Goal: Task Accomplishment & Management: Use online tool/utility

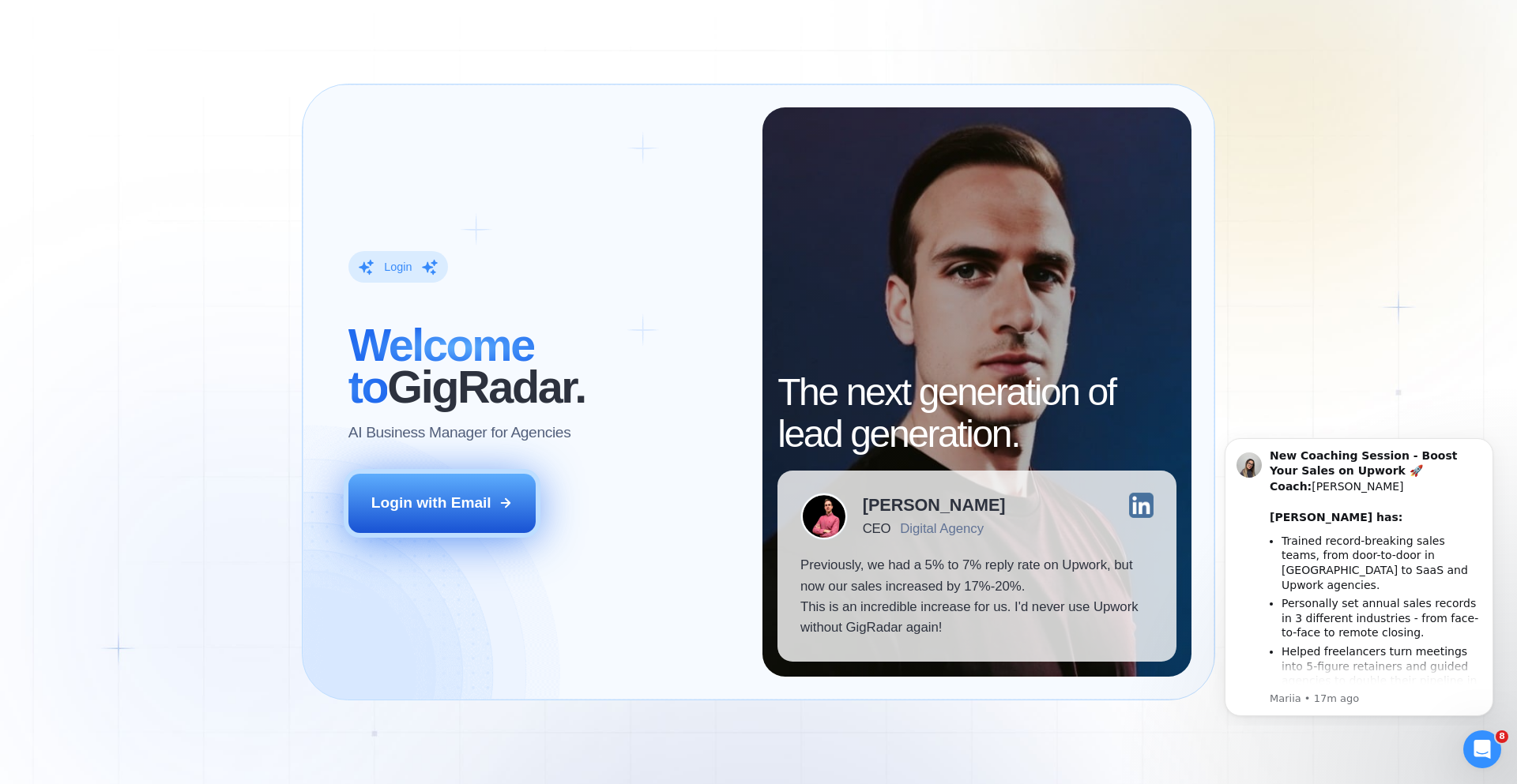
click at [426, 514] on button "Login with Email" at bounding box center [442, 503] width 188 height 58
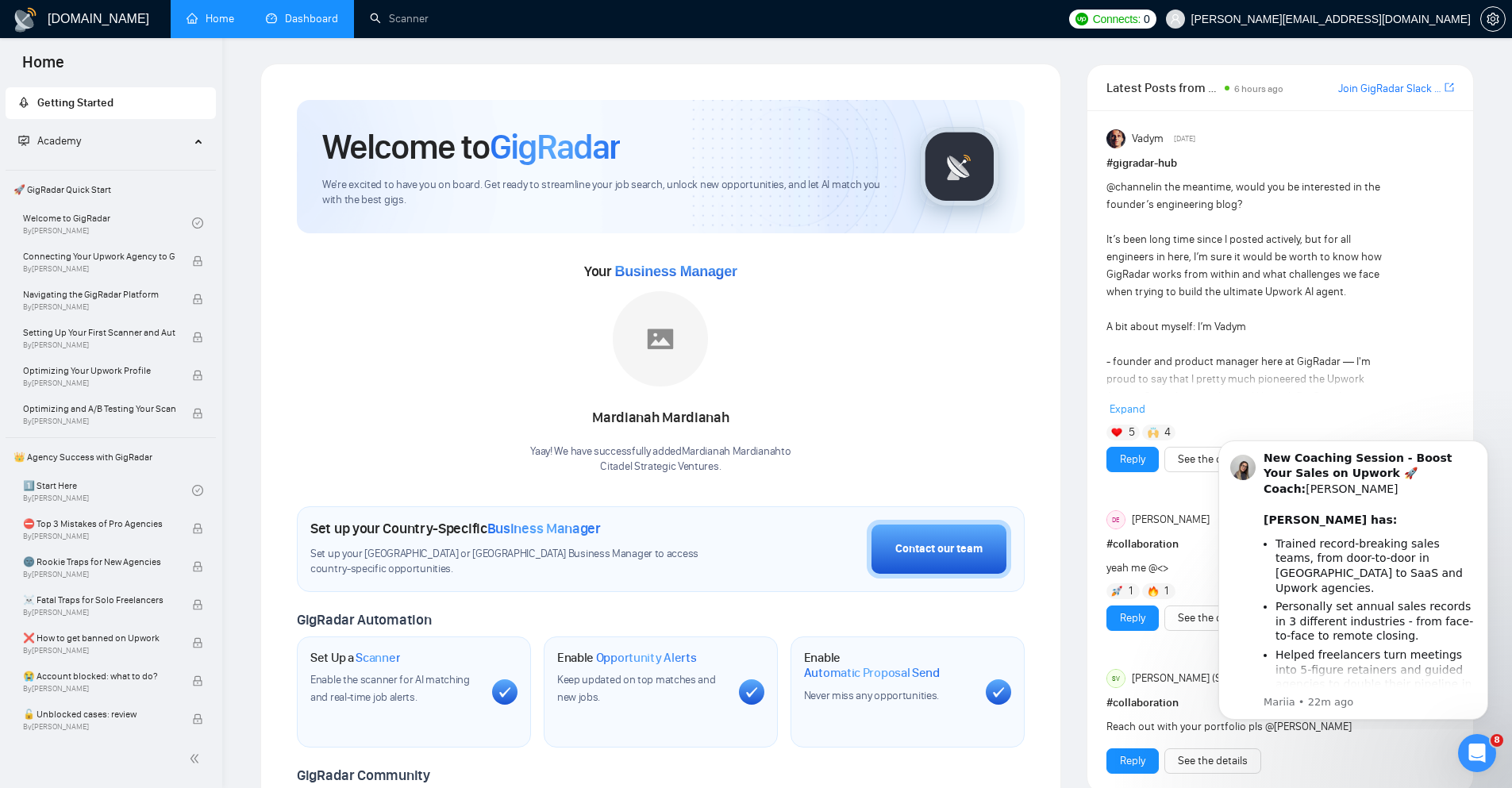
click at [309, 12] on link "Dashboard" at bounding box center [301, 18] width 72 height 13
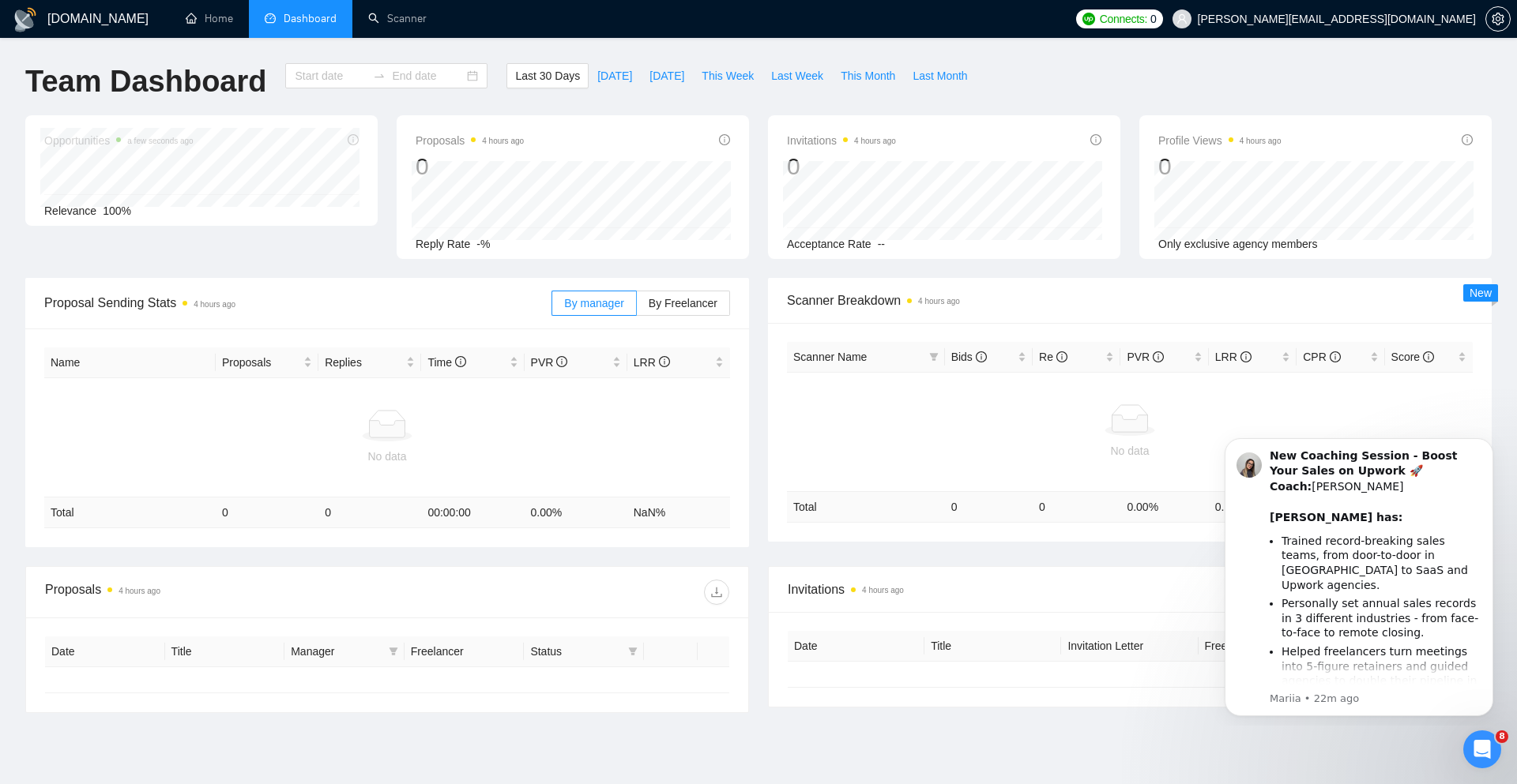
type input "2025-08-30"
type input "2025-09-29"
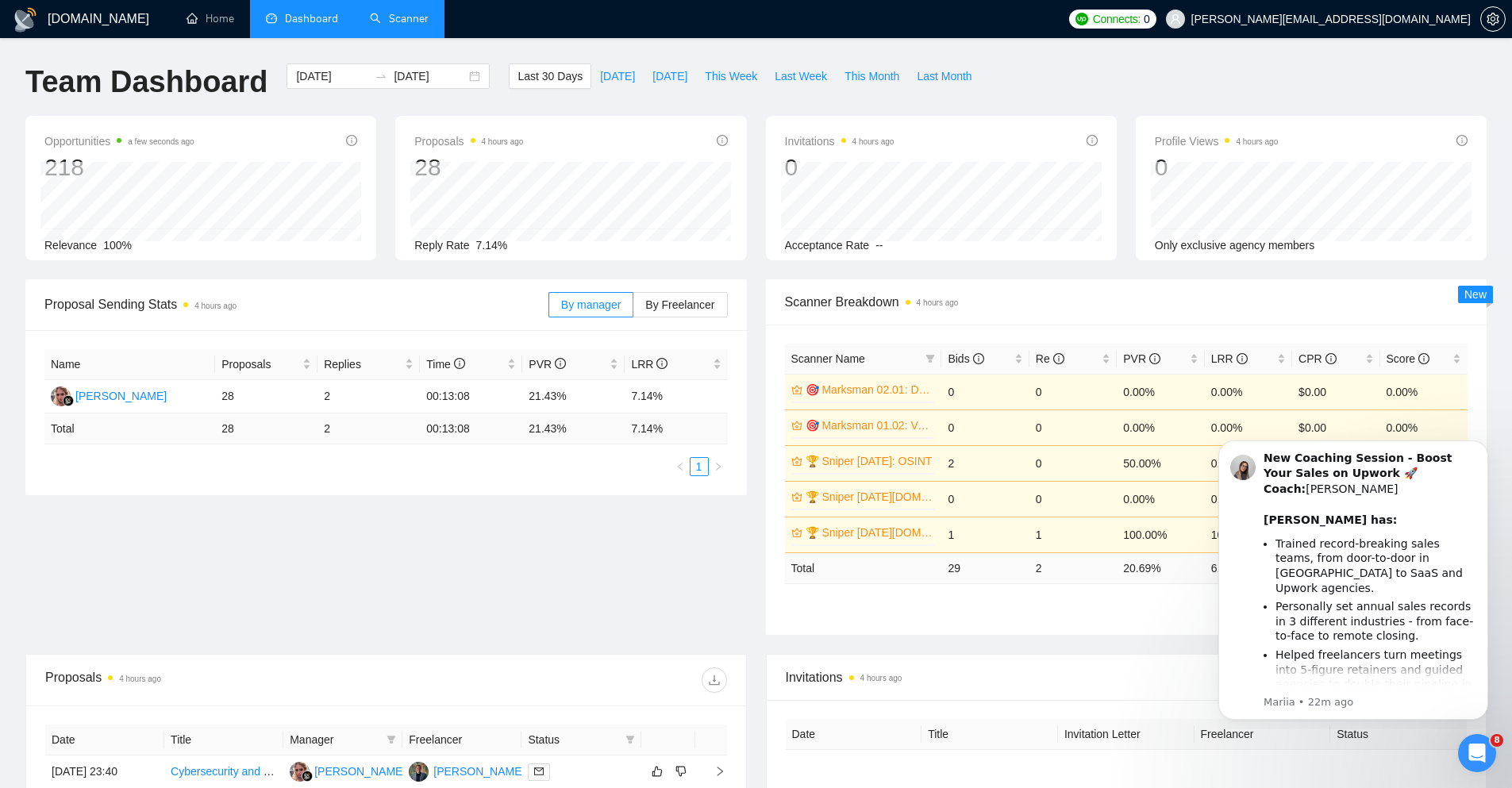
click at [404, 15] on link "Scanner" at bounding box center [399, 18] width 58 height 13
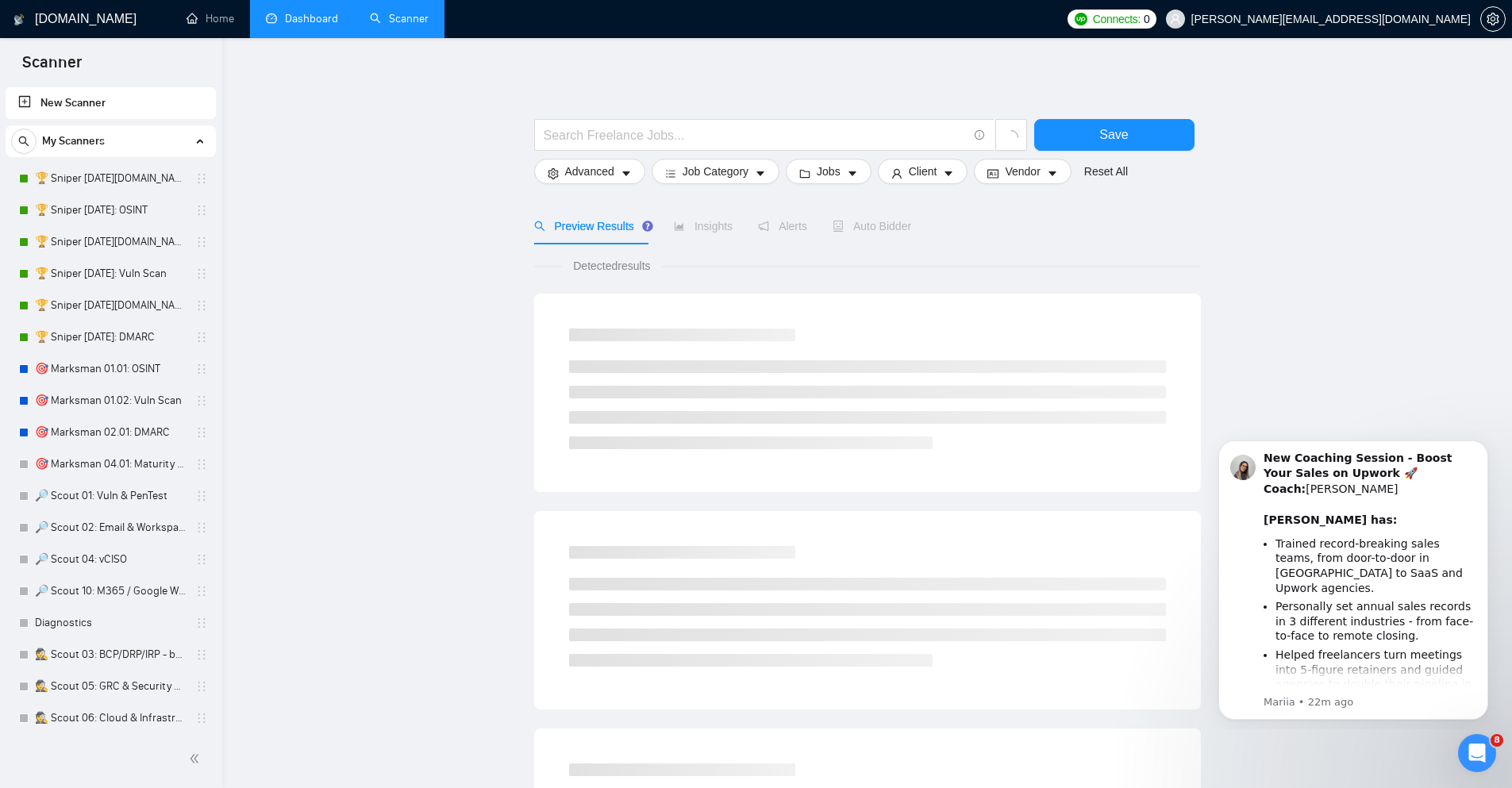
click at [295, 12] on link "Dashboard" at bounding box center [301, 18] width 72 height 13
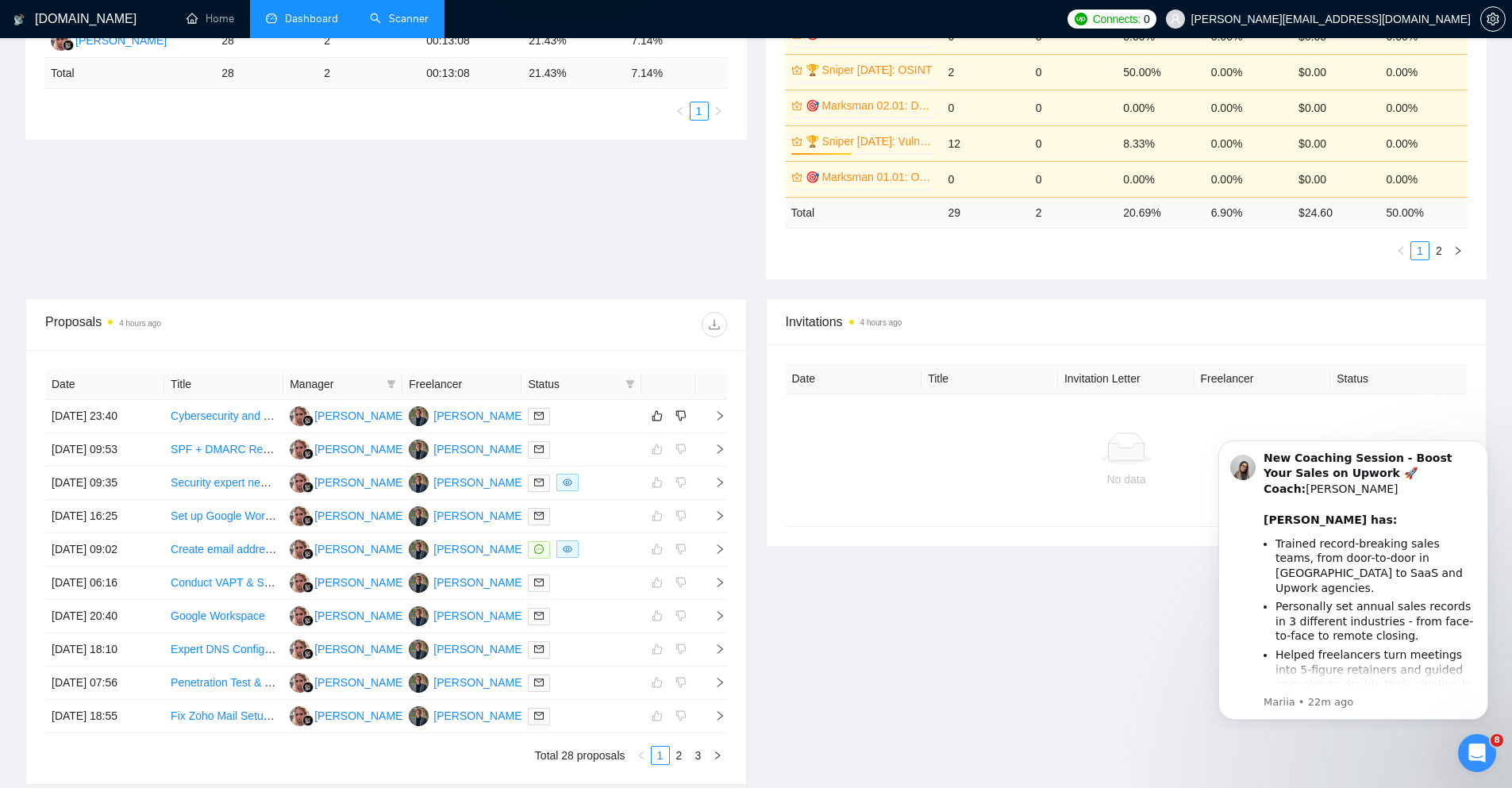
scroll to position [418, 0]
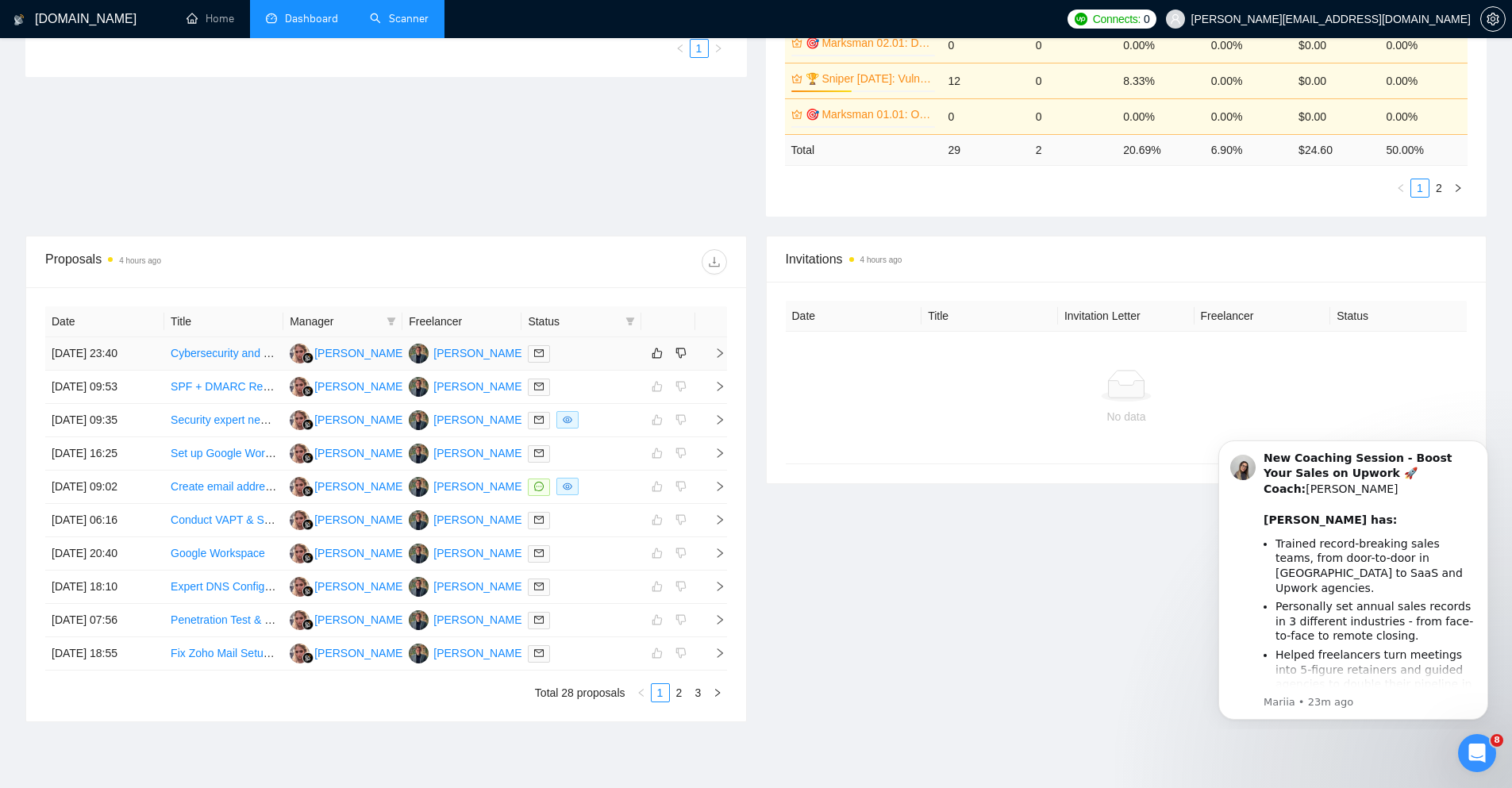
click at [229, 353] on link "Cybersecurity and networking concepts and applications help" at bounding box center [321, 353] width 302 height 12
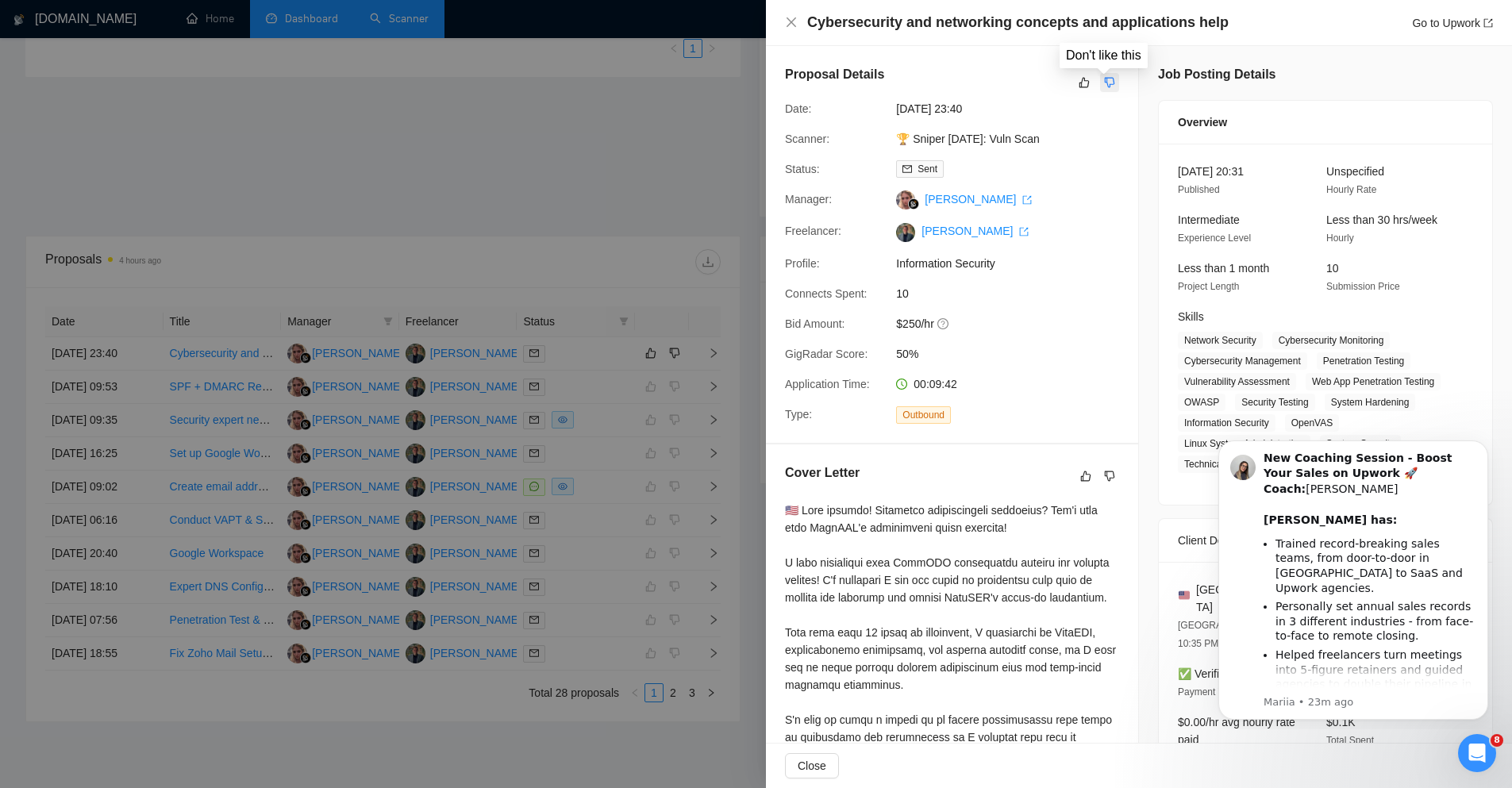
click at [1105, 77] on icon "dislike" at bounding box center [1110, 81] width 12 height 12
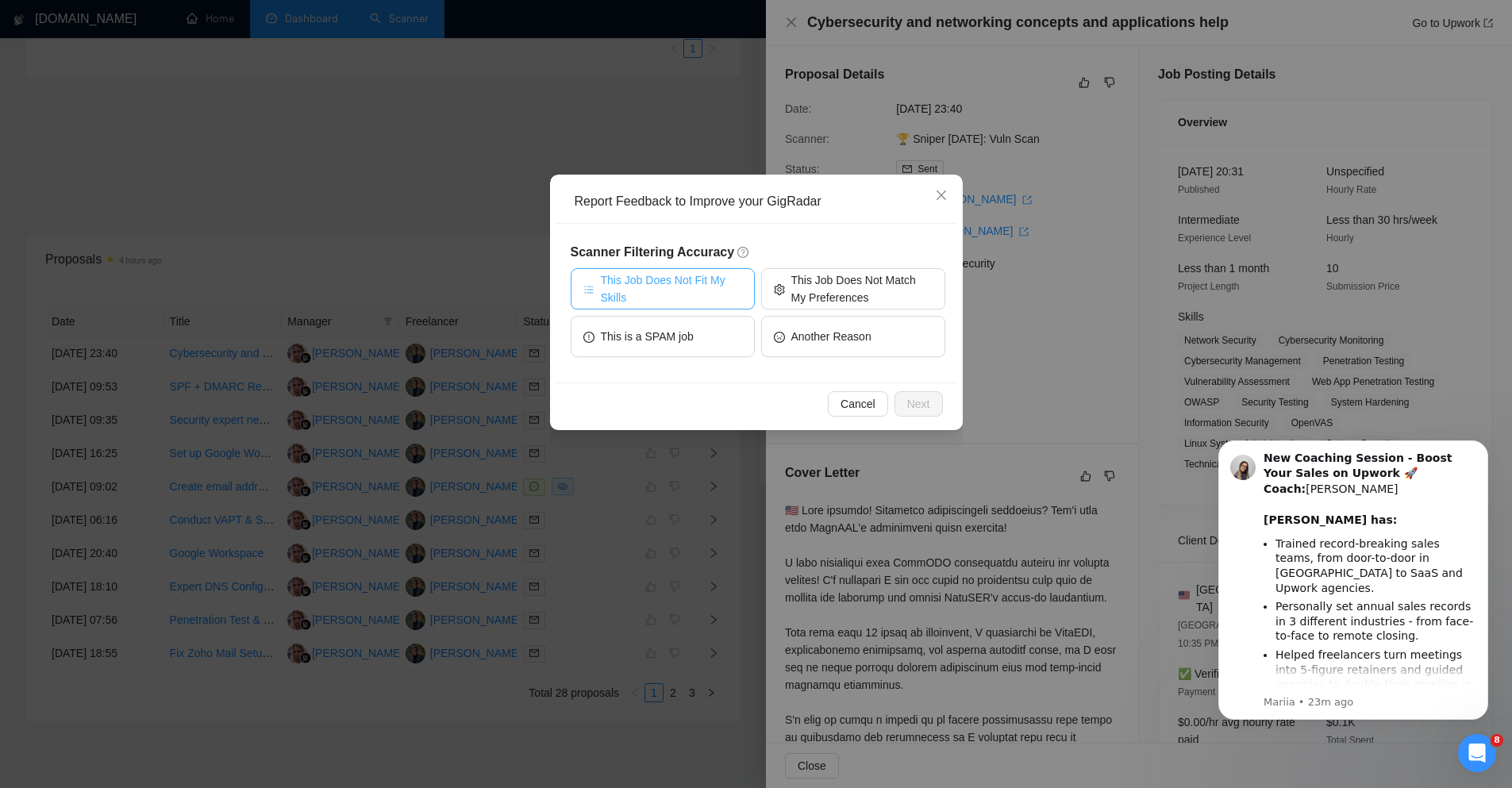
click at [662, 287] on span "This Job Does Not Fit My Skills" at bounding box center [671, 289] width 141 height 35
click at [910, 398] on span "Next" at bounding box center [919, 404] width 23 height 17
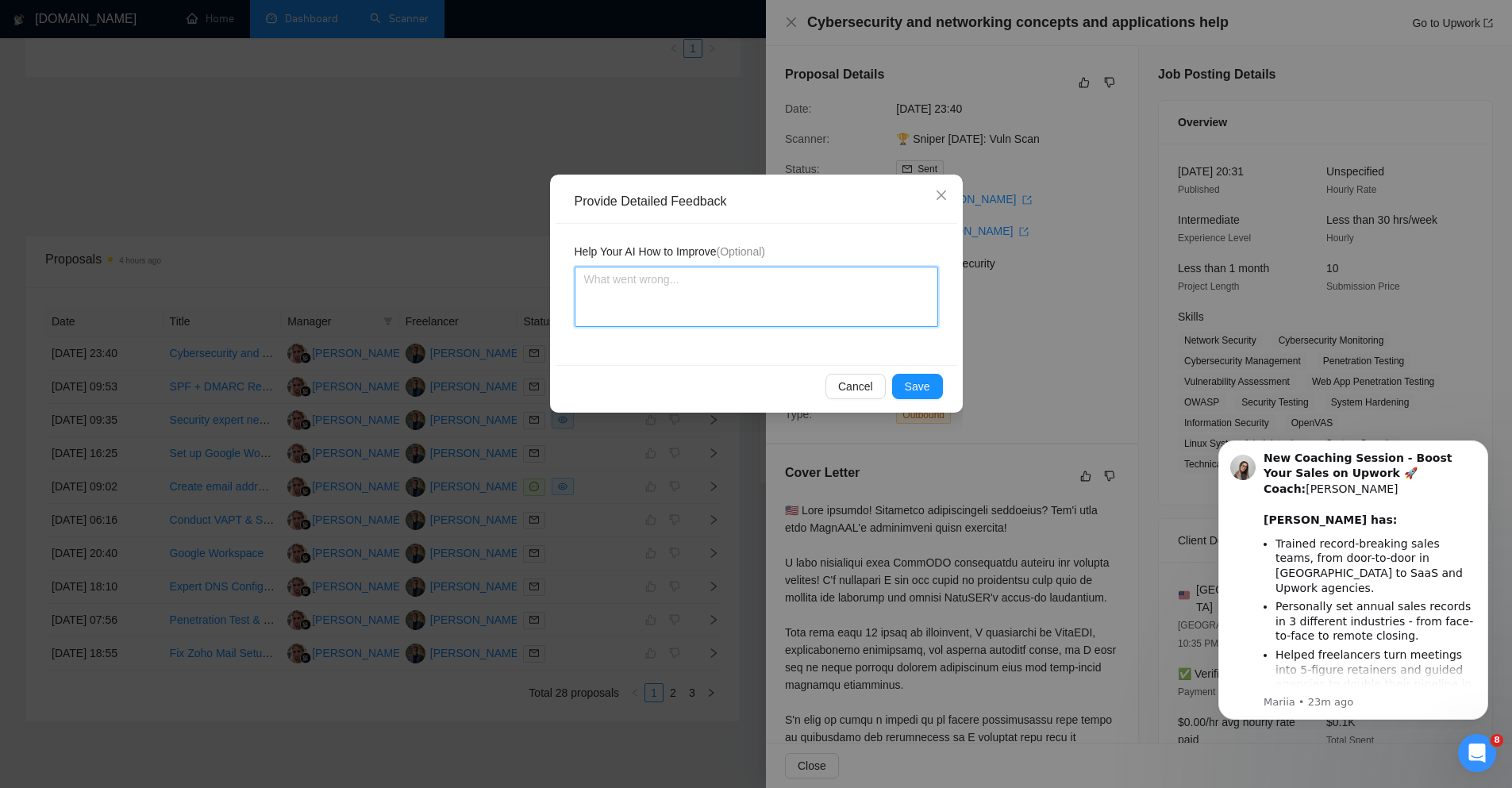
click at [634, 296] on textarea at bounding box center [756, 296] width 363 height 60
type textarea "I"
type textarea "I do"
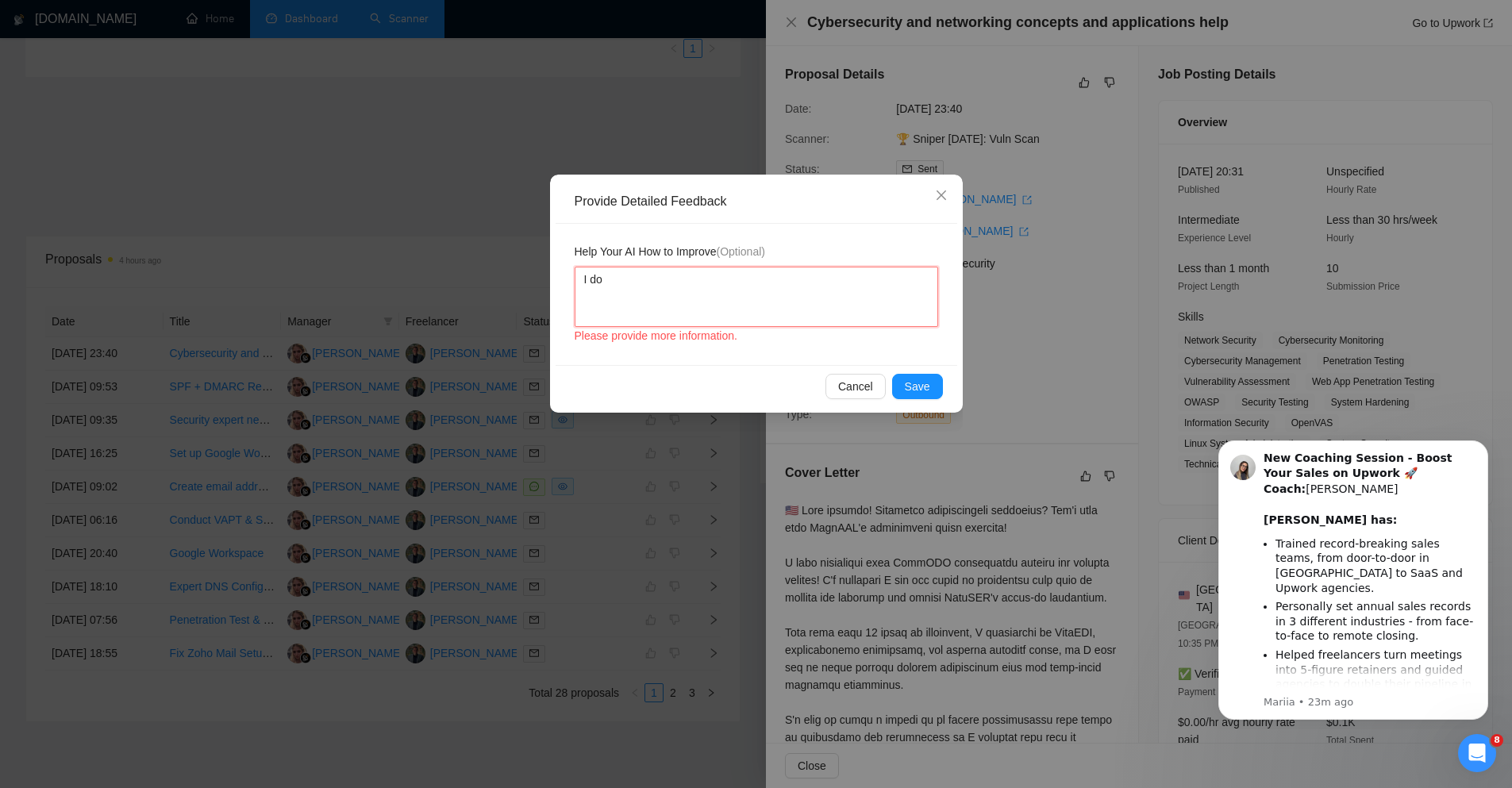
type textarea "I do n"
type textarea "I do not"
type textarea "I do not h"
type textarea "I do not hav"
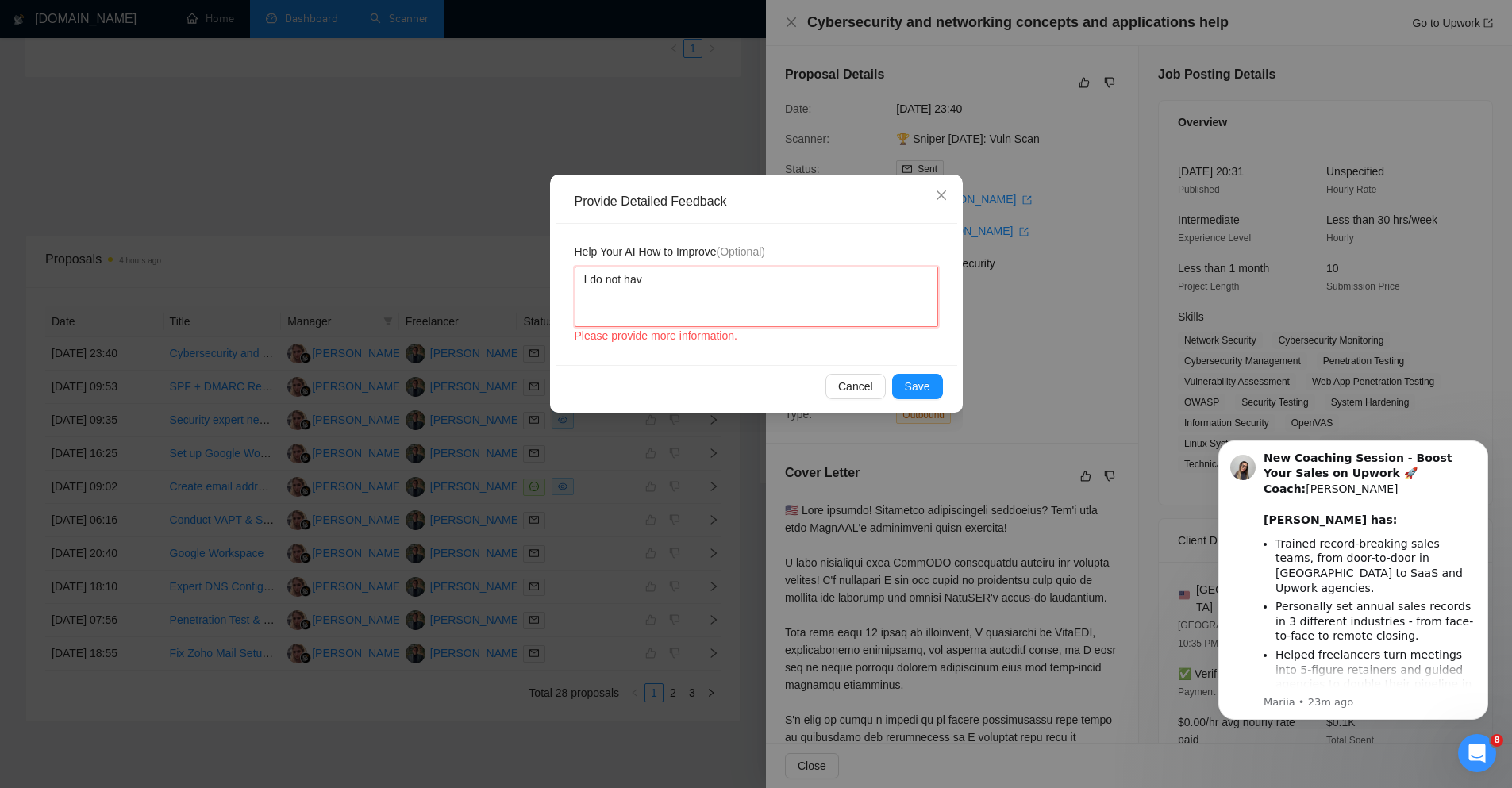
type textarea "I do not have"
type textarea "I do not have a"
type textarea "I do not have a b"
type textarea "I do not have a ba"
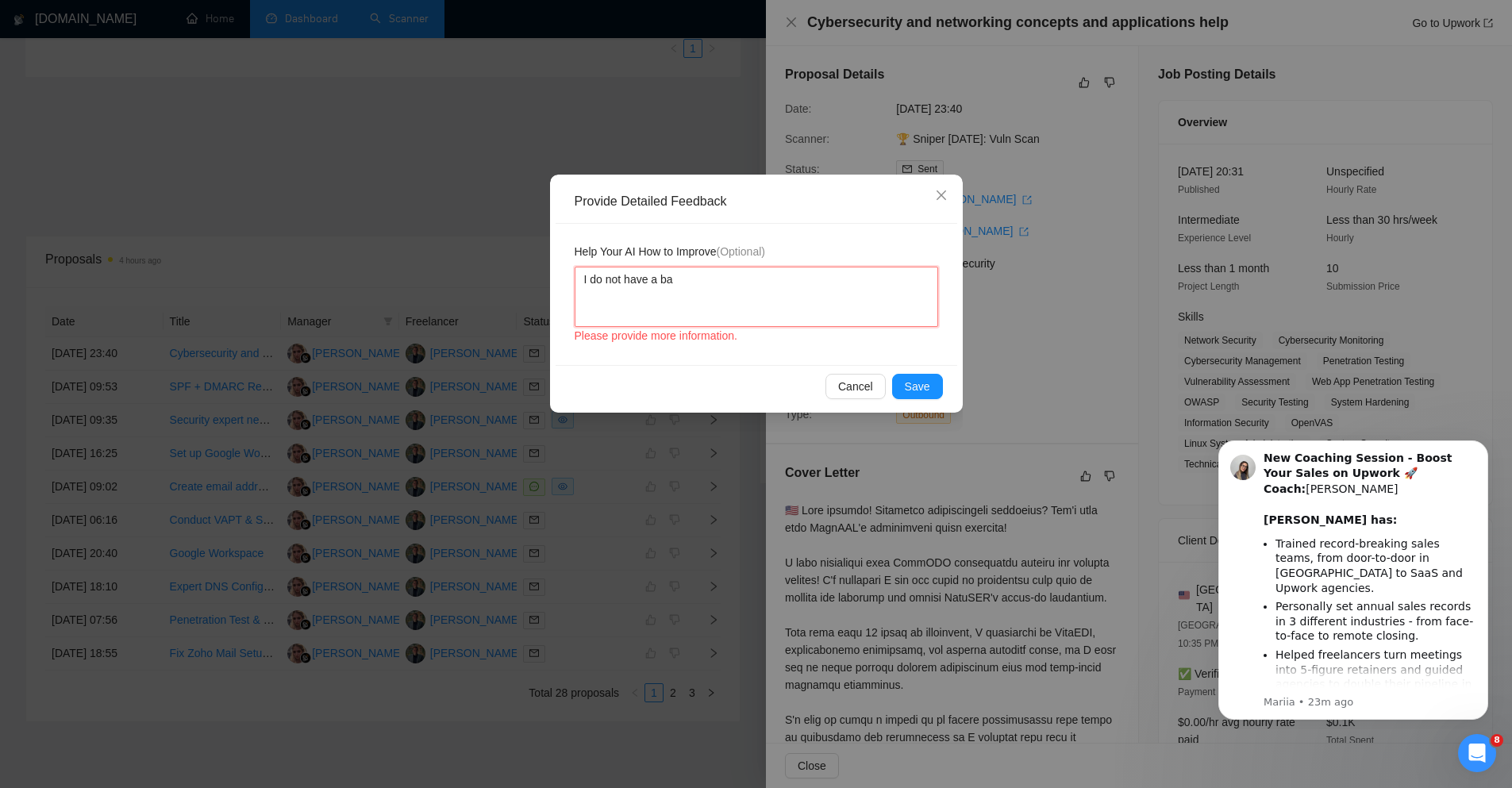
type textarea "I do not have a bac"
type textarea "I do not have a back"
type textarea "I do not have a backg"
type textarea "I do not have a backgro"
type textarea "I do not have a backgrou"
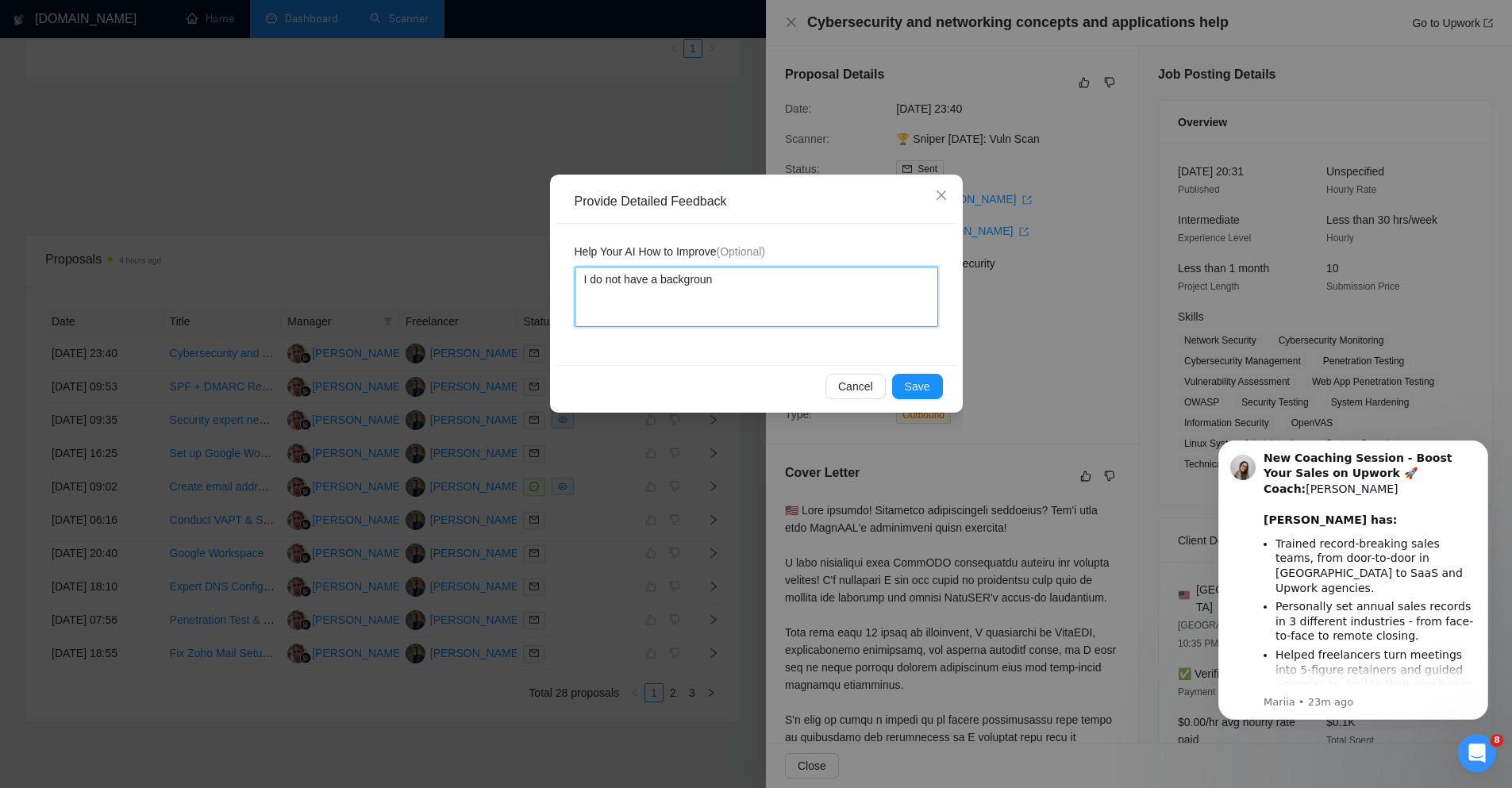
type textarea "I do not have a background"
type textarea "I do not have a background w"
type textarea "I do not have a background wi"
type textarea "I do not have a background with"
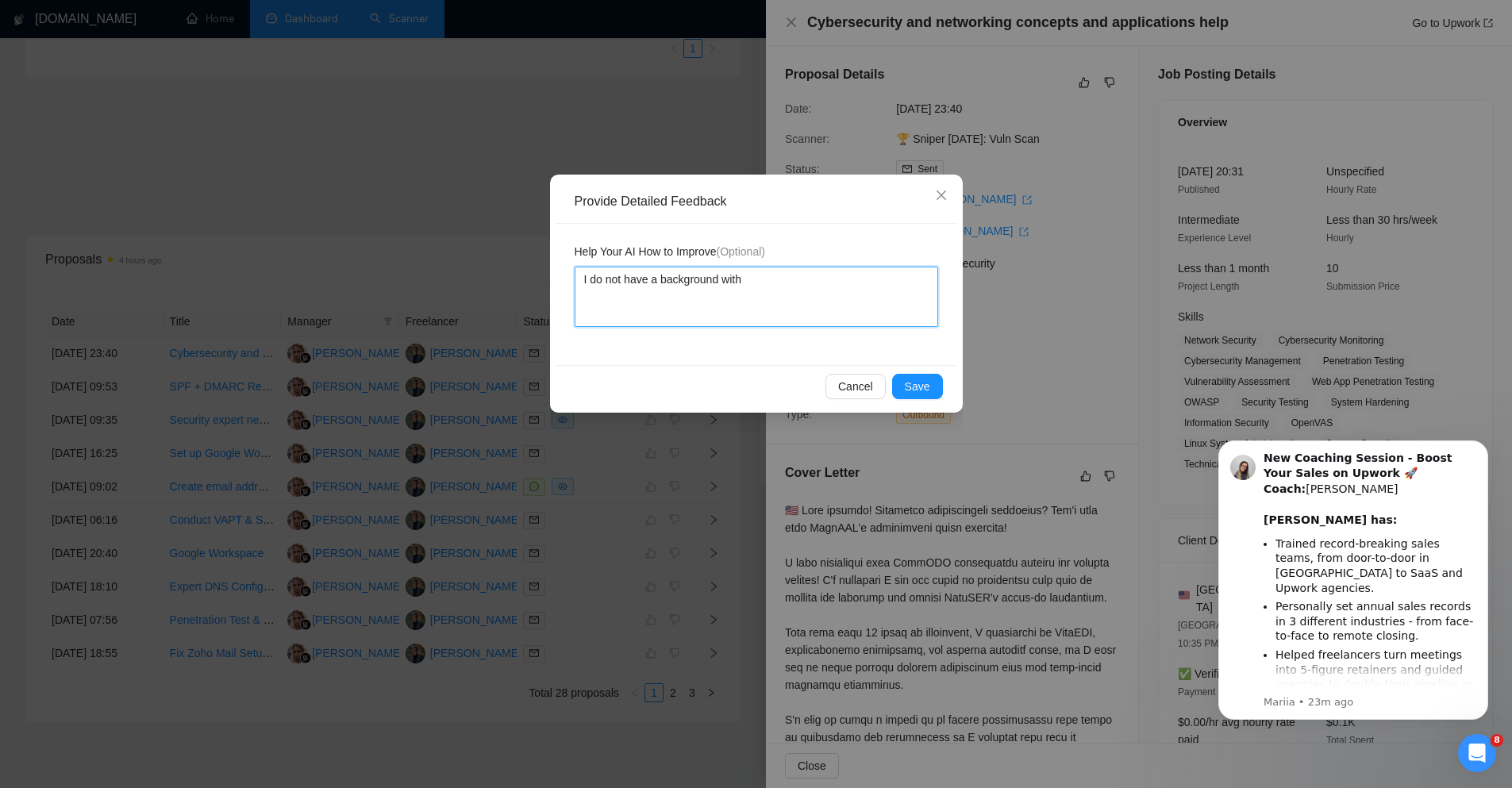
type textarea "I do not have a background with C"
type textarea "I do not have a background with Co"
type textarea "I do not have a background with Com"
type textarea "I do not have a background with Comp"
type textarea "I do not have a background with CompT"
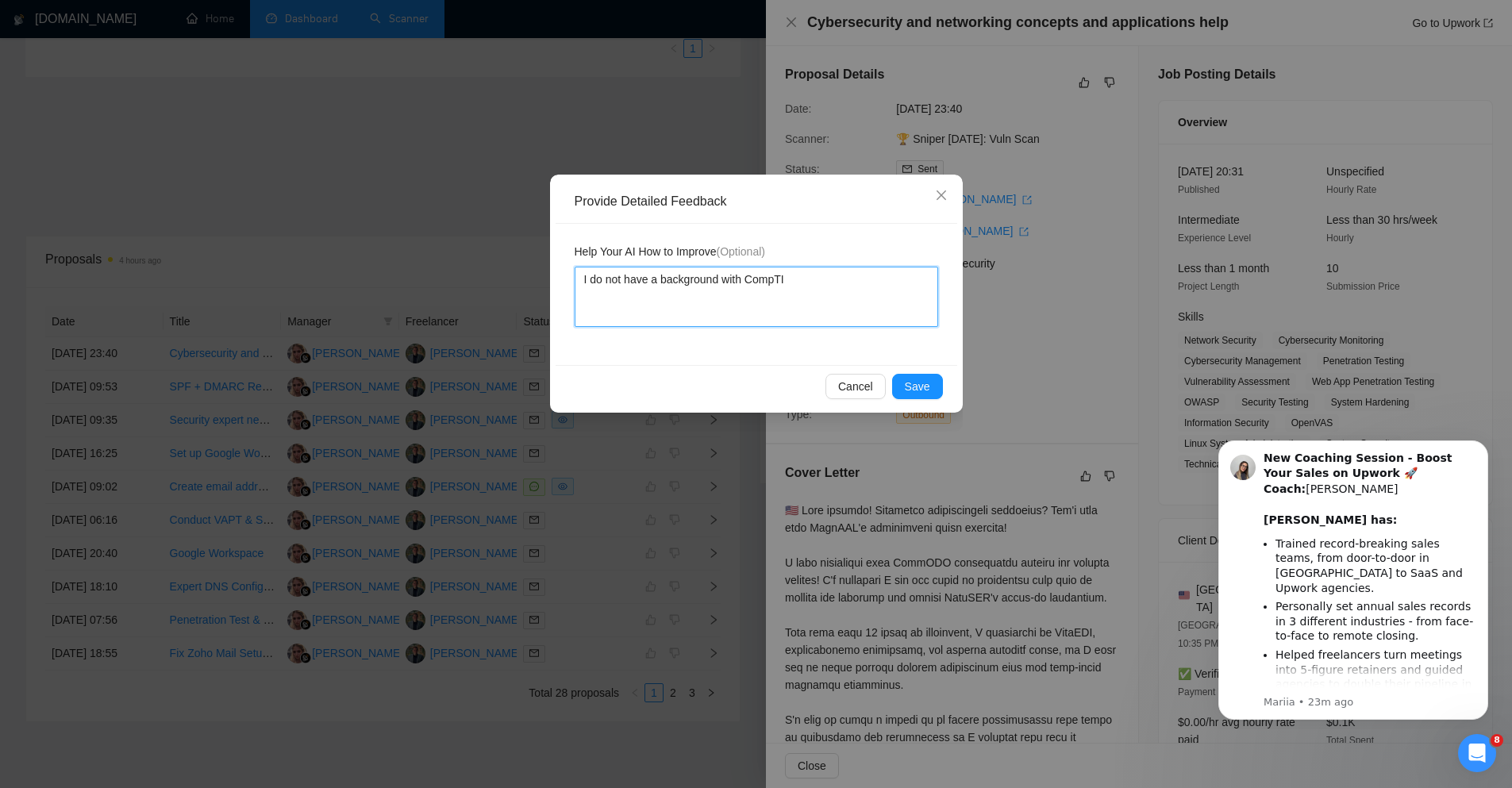
type textarea "I do not have a background with CompTIA"
type textarea "I do not have a background with CompTIA."
click at [935, 385] on button "Save" at bounding box center [918, 386] width 51 height 25
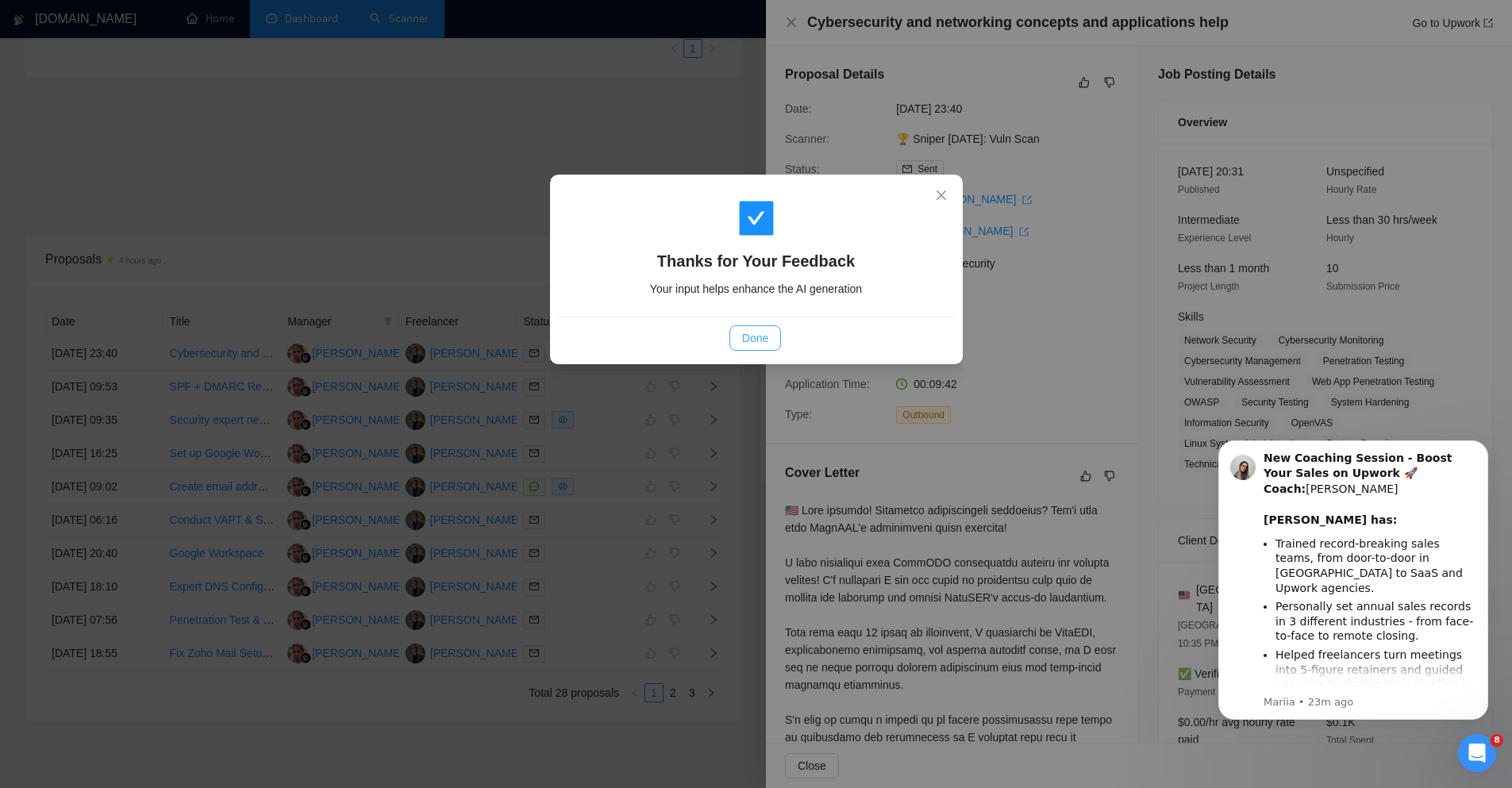
click at [757, 330] on span "Done" at bounding box center [755, 338] width 26 height 17
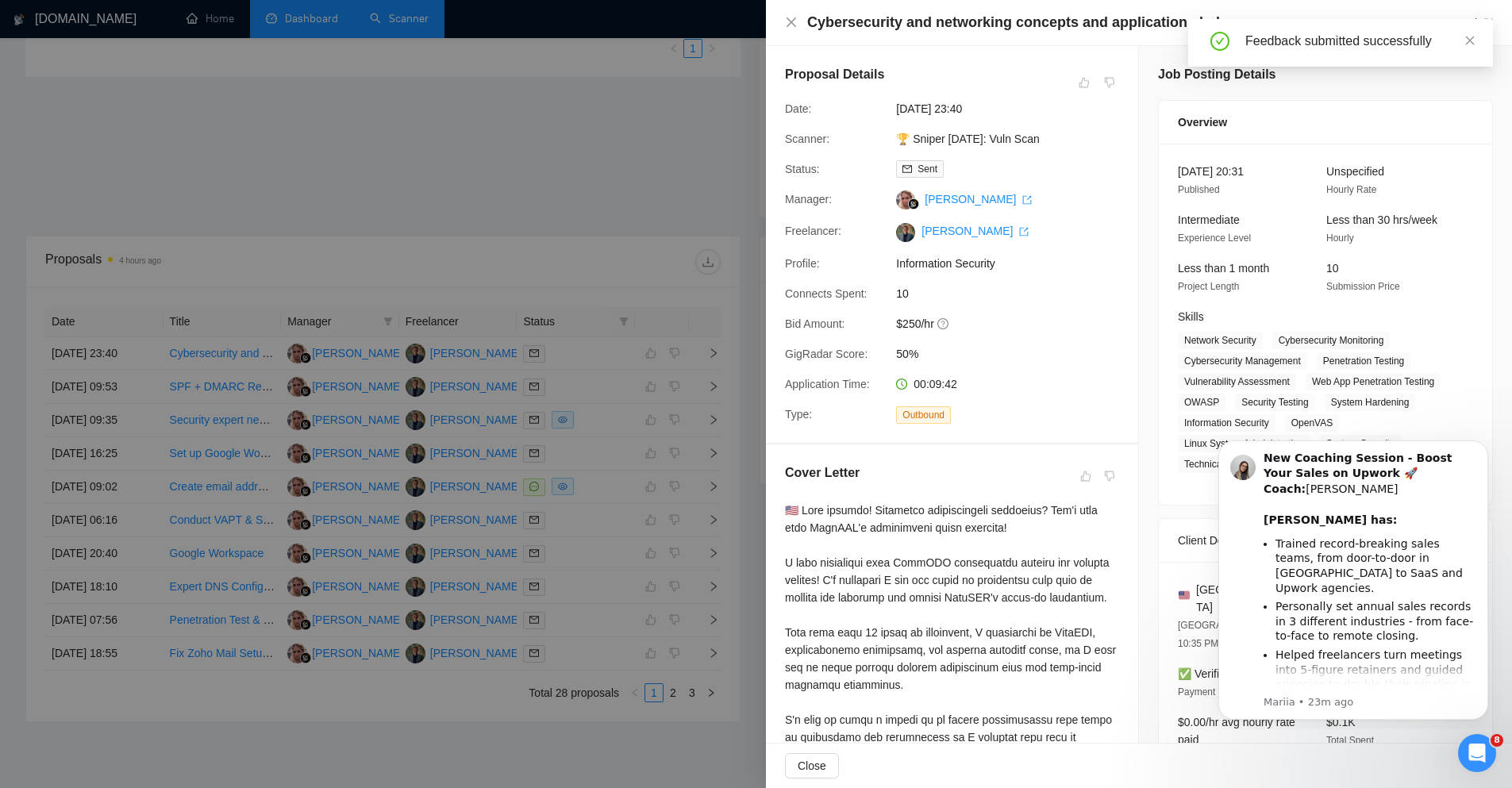
click at [651, 504] on div at bounding box center [756, 394] width 1512 height 788
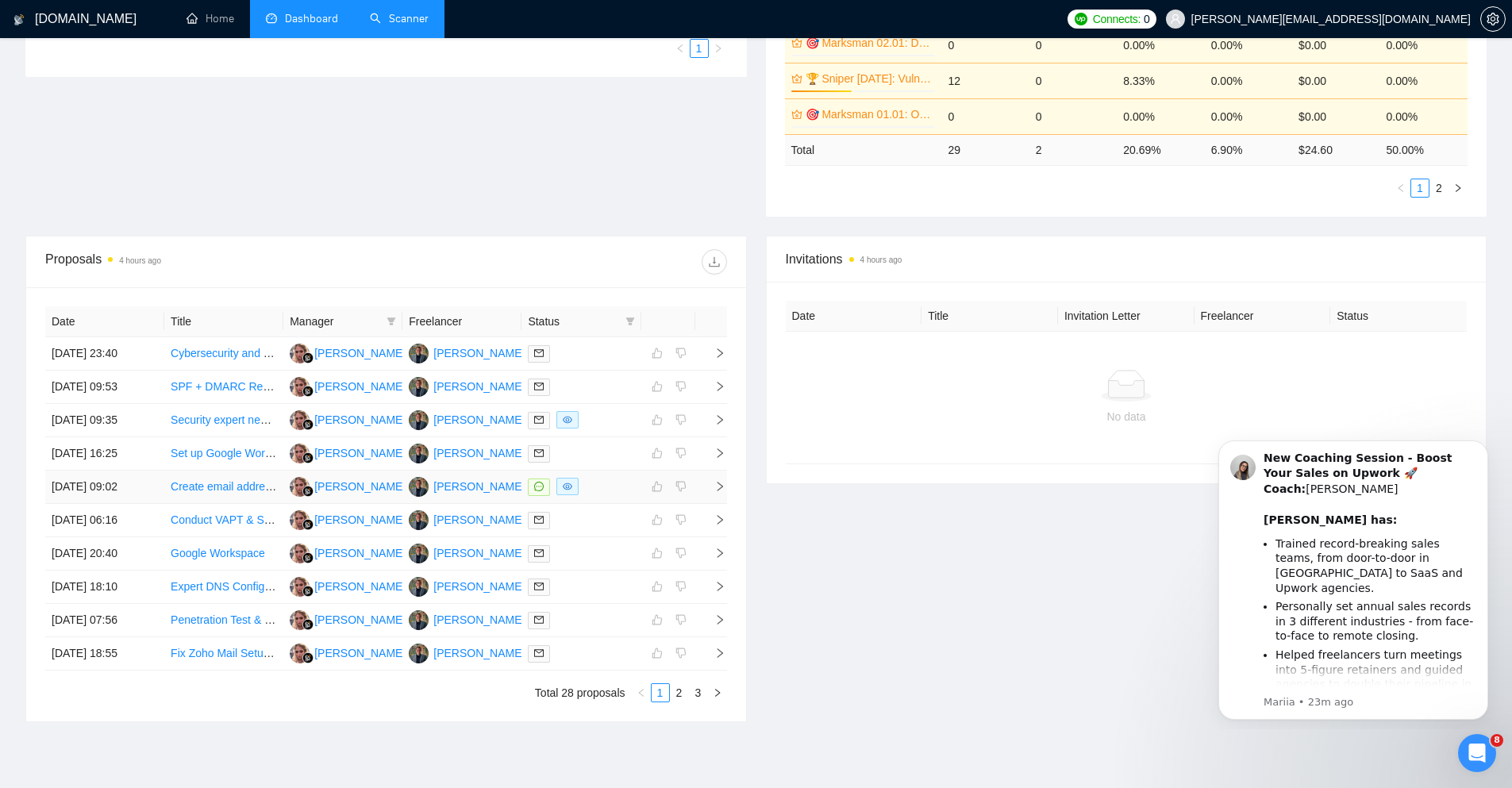
click at [216, 491] on link "Create email addresses: Need Access to Test Email Inboxes Across Multiple Globa…" at bounding box center [400, 486] width 459 height 12
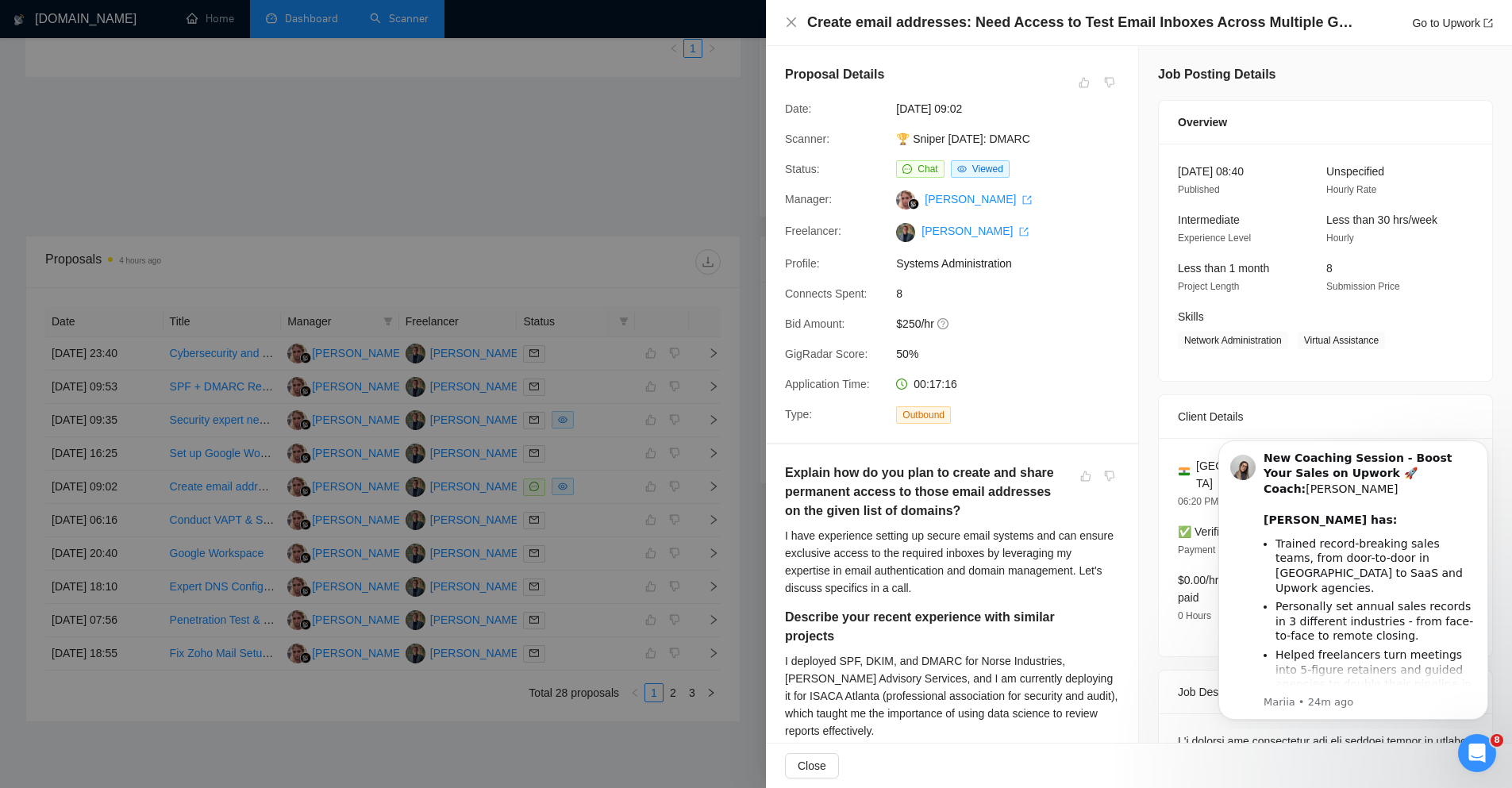
click at [538, 233] on div at bounding box center [756, 394] width 1512 height 788
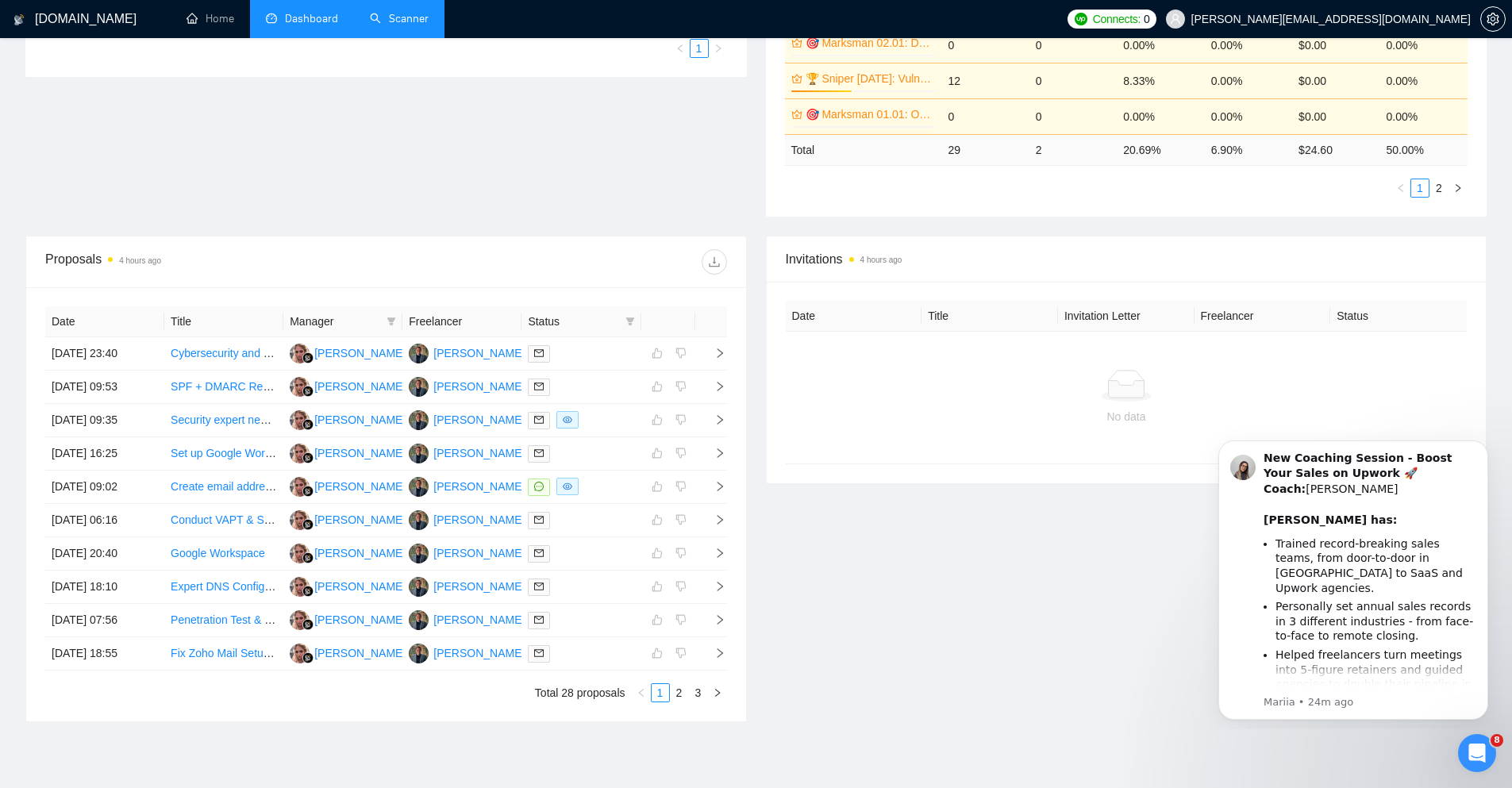
scroll to position [0, 0]
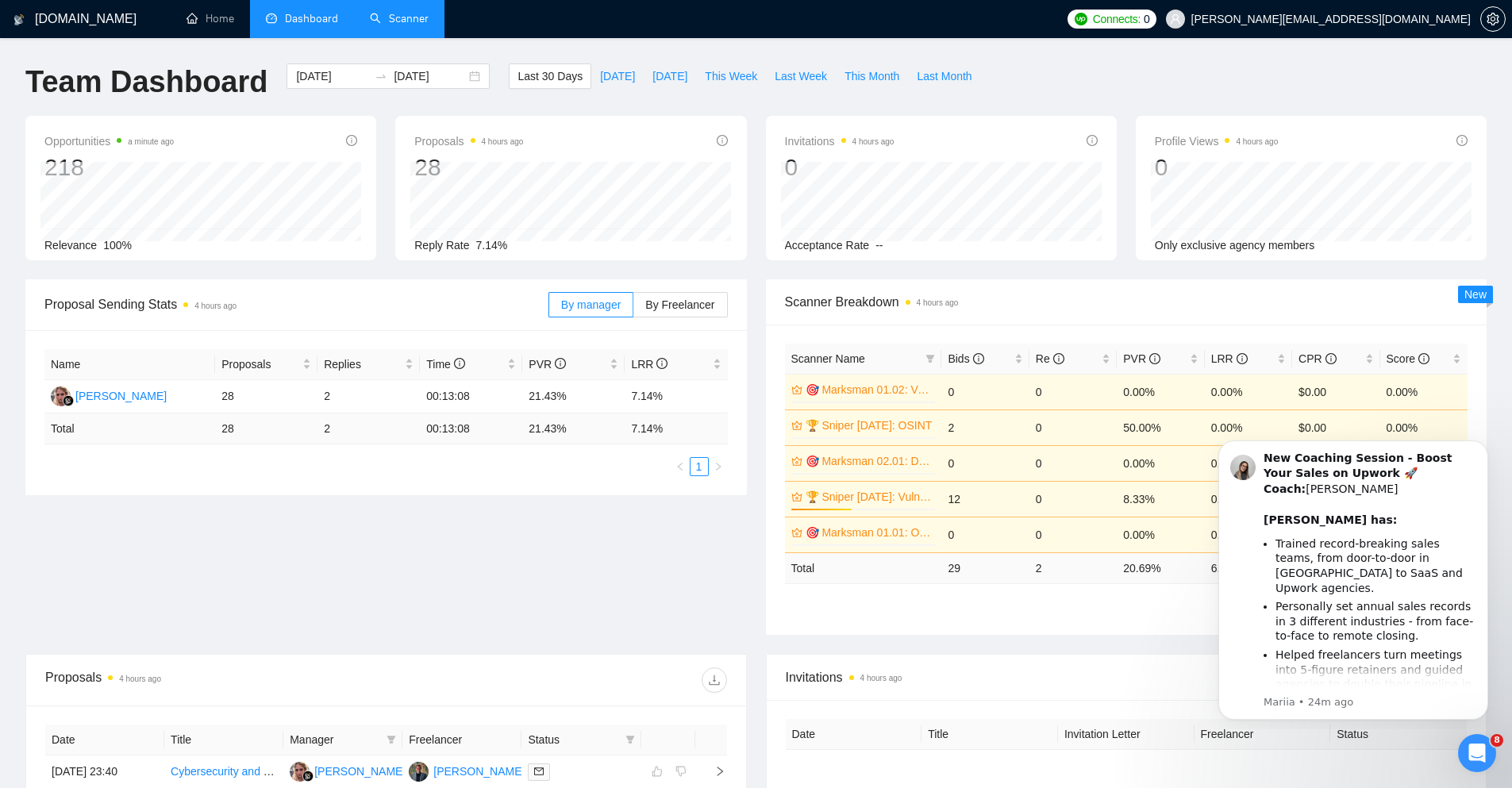
click at [406, 14] on link "Scanner" at bounding box center [399, 18] width 58 height 13
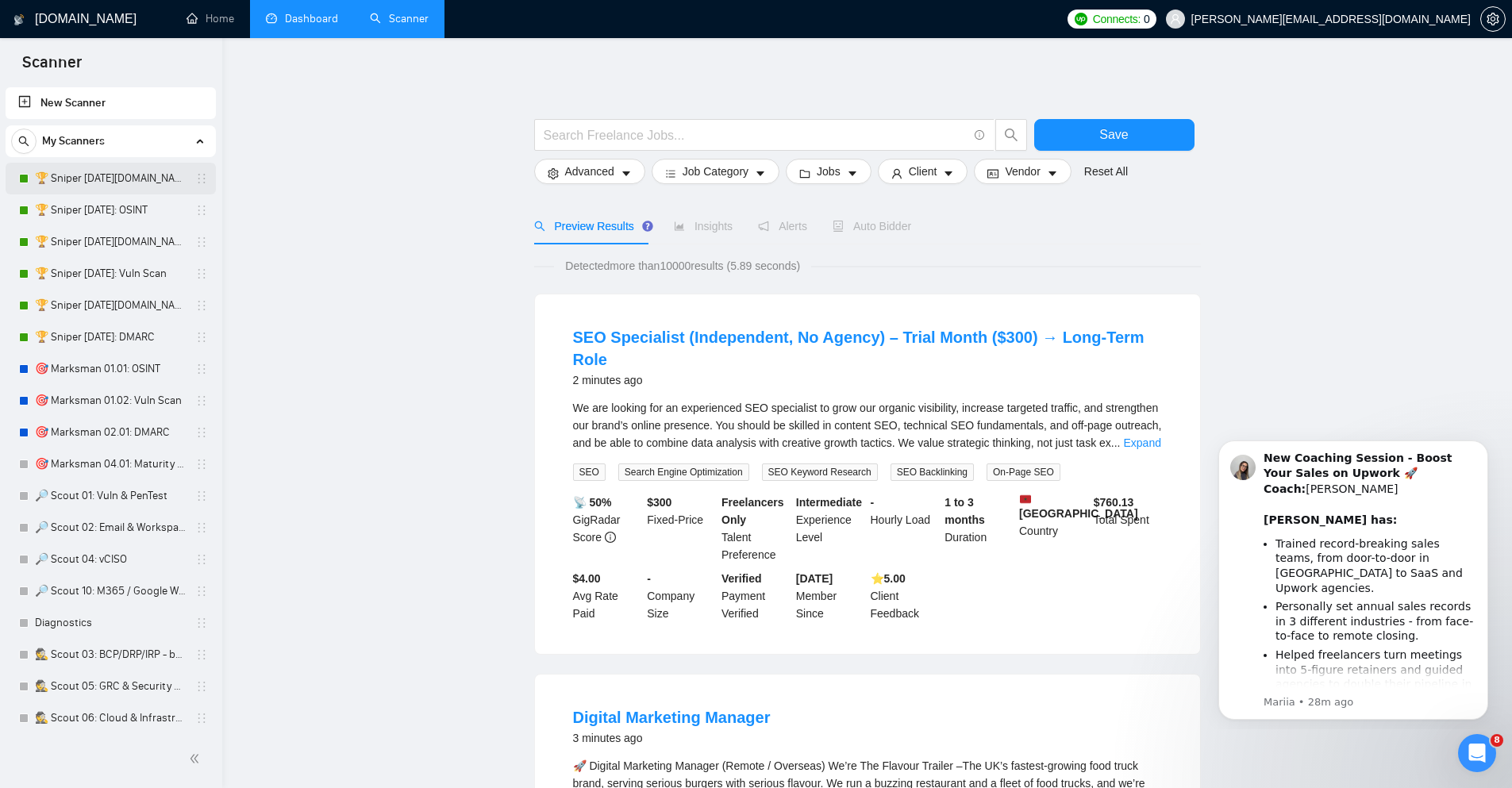
click at [119, 174] on link "🏆 Sniper 01.01.01.US: OSINT" at bounding box center [109, 178] width 151 height 32
